Goal: Transaction & Acquisition: Obtain resource

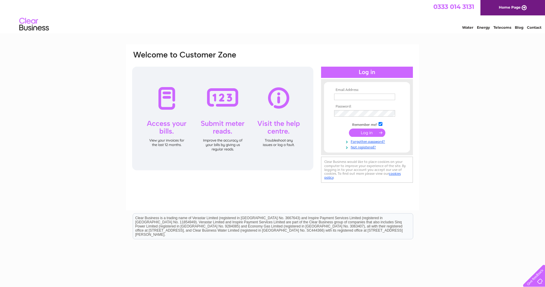
click at [352, 96] on input "text" at bounding box center [364, 97] width 61 height 7
type input "[EMAIL_ADDRESS][DOMAIN_NAME]"
click at [349, 129] on input "submit" at bounding box center [367, 133] width 36 height 8
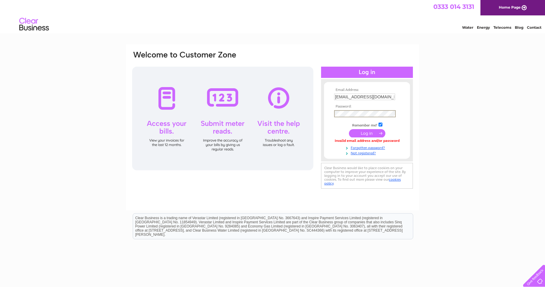
click at [349, 129] on input "submit" at bounding box center [367, 133] width 36 height 8
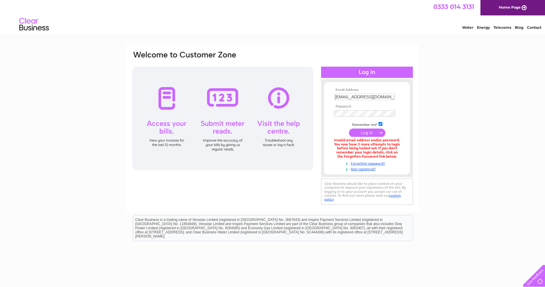
click at [351, 109] on td at bounding box center [366, 114] width 69 height 10
click at [349, 129] on input "submit" at bounding box center [367, 133] width 36 height 8
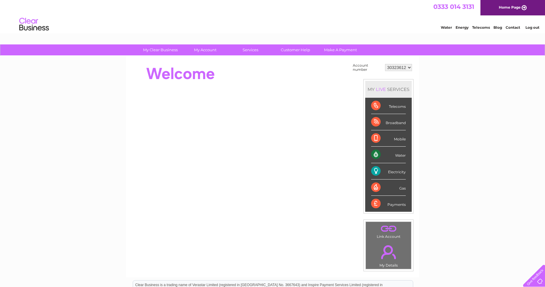
drag, startPoint x: 375, startPoint y: 155, endPoint x: 380, endPoint y: 152, distance: 5.2
click at [375, 155] on div "Water" at bounding box center [388, 154] width 35 height 16
click at [405, 152] on div "Water" at bounding box center [388, 154] width 35 height 16
drag, startPoint x: 389, startPoint y: 88, endPoint x: 391, endPoint y: 91, distance: 3.6
click at [389, 88] on div "MY LIVE SERVICES" at bounding box center [388, 89] width 46 height 17
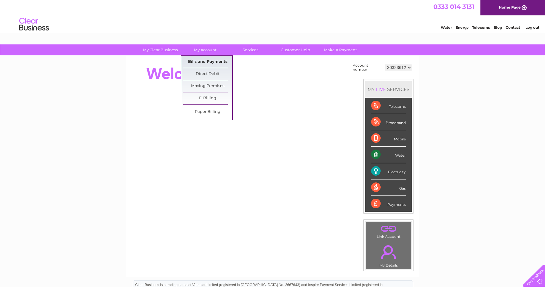
click at [209, 62] on link "Bills and Payments" at bounding box center [207, 62] width 49 height 12
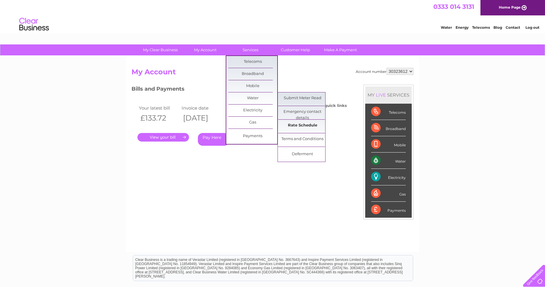
click at [303, 127] on link "Rate Schedule" at bounding box center [302, 126] width 49 height 12
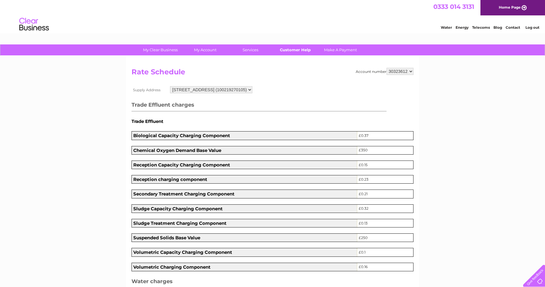
click at [299, 51] on link "Customer Help" at bounding box center [295, 49] width 49 height 11
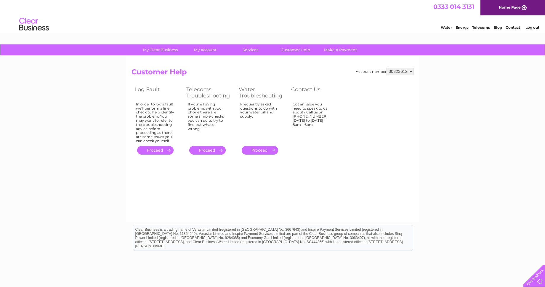
click at [260, 149] on link "." at bounding box center [259, 150] width 36 height 9
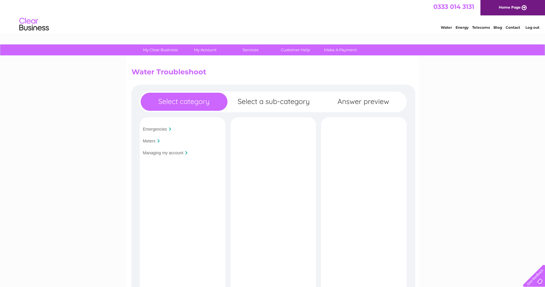
click at [155, 141] on div "Meters" at bounding box center [182, 140] width 82 height 9
click at [151, 140] on input "Meters" at bounding box center [149, 140] width 13 height 5
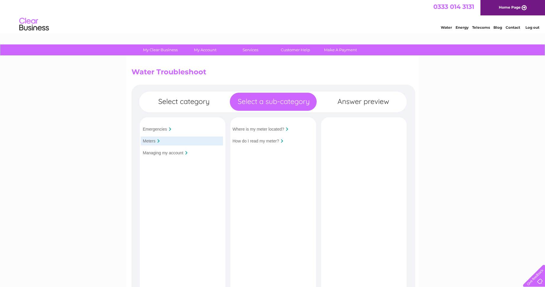
click at [159, 153] on input "Managing my account" at bounding box center [163, 152] width 41 height 5
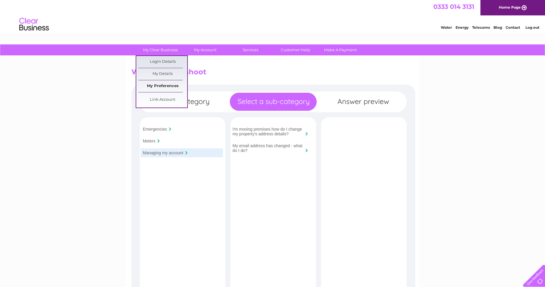
click at [165, 85] on link "My Preferences" at bounding box center [162, 86] width 49 height 12
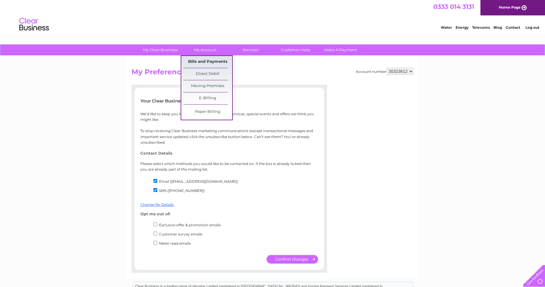
click at [213, 63] on link "Bills and Payments" at bounding box center [207, 62] width 49 height 12
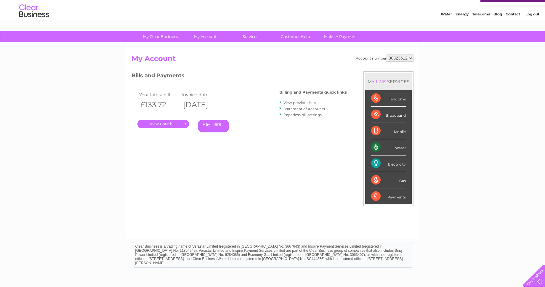
scroll to position [13, 0]
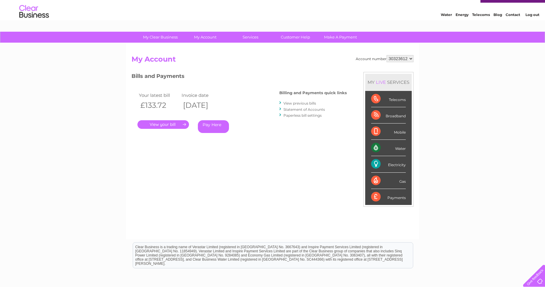
click at [297, 103] on link "View previous bills" at bounding box center [299, 103] width 33 height 4
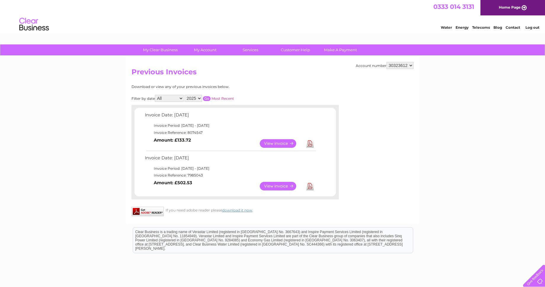
click at [276, 185] on link "View" at bounding box center [282, 186] width 44 height 9
click at [275, 145] on link "View" at bounding box center [282, 143] width 44 height 9
